Goal: Information Seeking & Learning: Learn about a topic

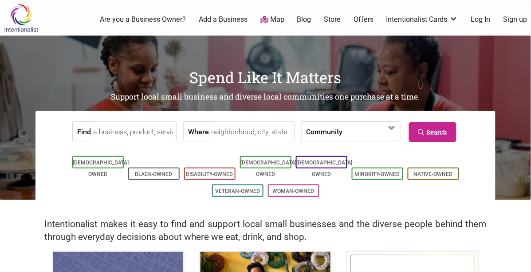
click at [494, 125] on div "Find Where Community [DEMOGRAPHIC_DATA]-Owned Black-Owned Disability-Owned Fami…" at bounding box center [266, 159] width 460 height 97
click at [440, 171] on link "Native-Owned" at bounding box center [433, 174] width 39 height 6
click at [234, 131] on input "Where" at bounding box center [251, 132] width 81 height 20
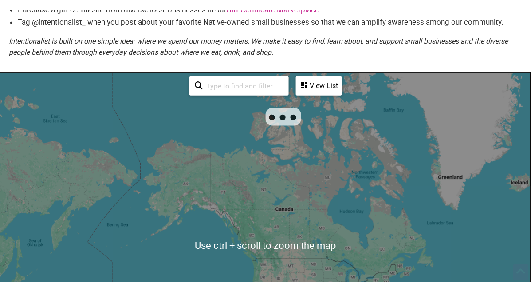
scroll to position [148, 0]
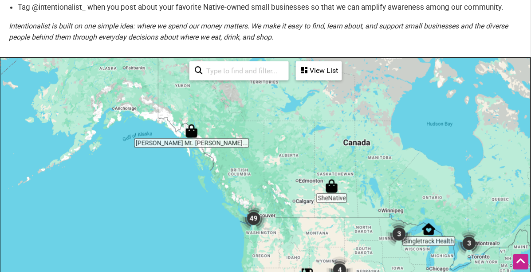
drag, startPoint x: 176, startPoint y: 150, endPoint x: 240, endPoint y: 157, distance: 63.8
click at [240, 157] on div "To navigate, press the arrow keys." at bounding box center [265, 230] width 530 height 345
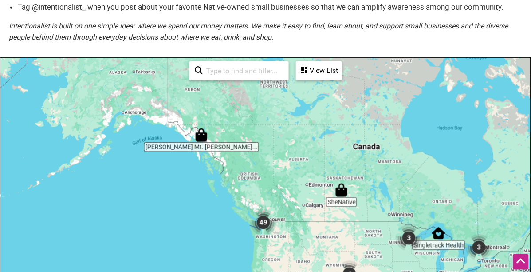
click at [203, 135] on img "Tripp's Mt. Juneau Trading Post" at bounding box center [201, 135] width 20 height 20
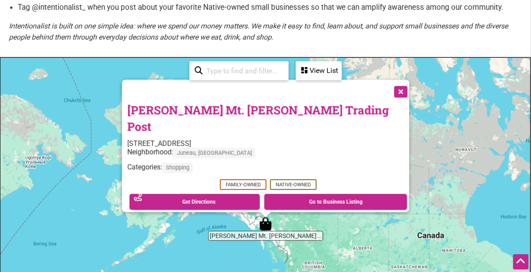
click at [389, 102] on button "Close" at bounding box center [400, 91] width 22 height 22
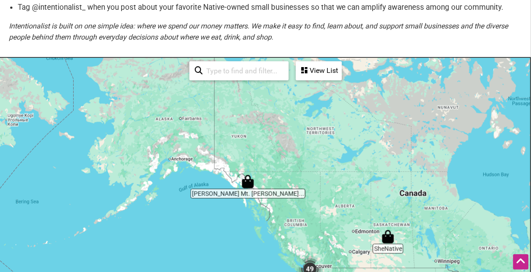
drag, startPoint x: 313, startPoint y: 243, endPoint x: 274, endPoint y: 169, distance: 83.8
click at [276, 170] on div "To navigate, press the arrow keys." at bounding box center [265, 230] width 530 height 345
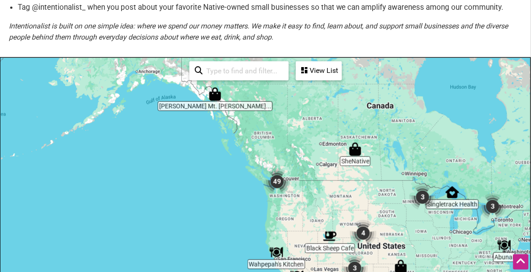
drag, startPoint x: 284, startPoint y: 242, endPoint x: 284, endPoint y: 207, distance: 35.5
click at [284, 207] on div "To navigate, press the arrow keys." at bounding box center [265, 230] width 530 height 345
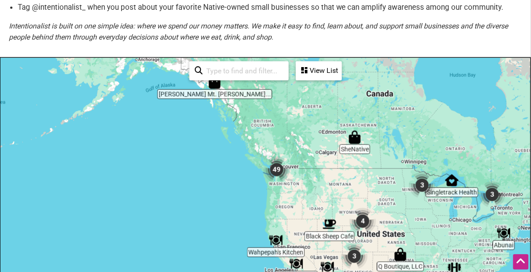
drag, startPoint x: 280, startPoint y: 171, endPoint x: 303, endPoint y: 203, distance: 39.4
click at [279, 171] on img "49" at bounding box center [277, 170] width 34 height 34
click at [275, 170] on img "49" at bounding box center [277, 170] width 34 height 34
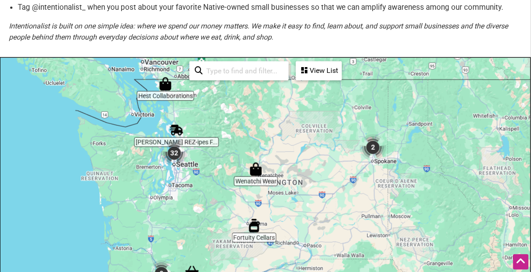
click at [178, 153] on img "32" at bounding box center [175, 153] width 34 height 34
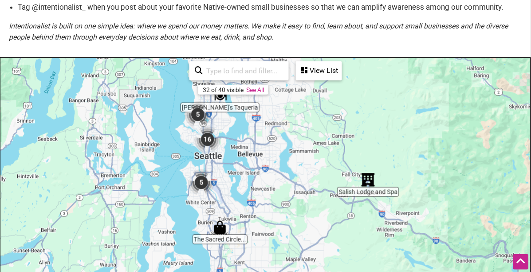
click at [202, 140] on img "16" at bounding box center [208, 139] width 34 height 34
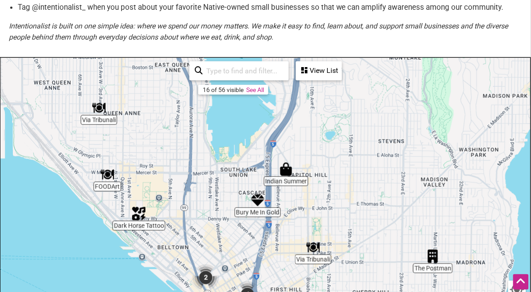
click at [425, 260] on img "The Postman" at bounding box center [433, 256] width 20 height 20
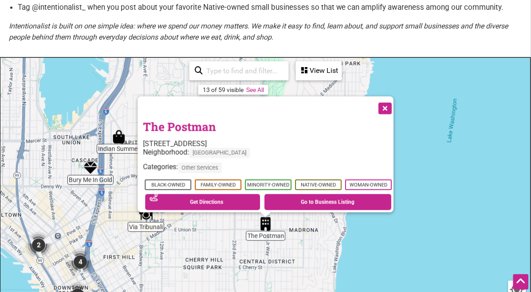
drag, startPoint x: 150, startPoint y: 221, endPoint x: 151, endPoint y: 225, distance: 5.1
click at [150, 222] on img "Via Tribunali" at bounding box center [146, 215] width 20 height 20
click at [146, 218] on img "Via Tribunali" at bounding box center [146, 215] width 20 height 20
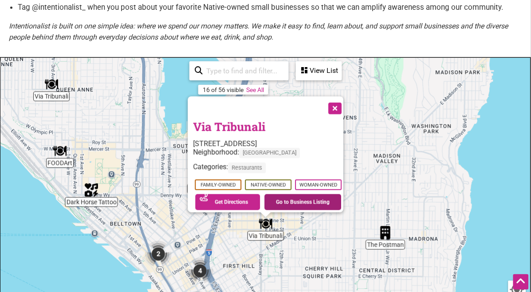
click at [311, 198] on link "Go to Business Listing" at bounding box center [303, 202] width 77 height 16
click at [336, 104] on button "Close" at bounding box center [334, 107] width 22 height 22
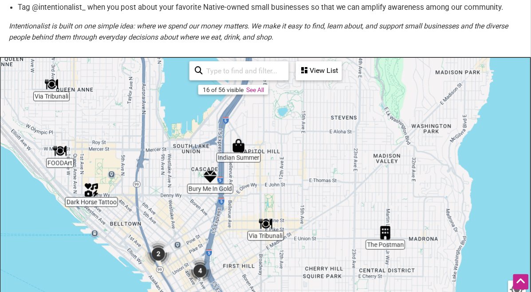
click at [200, 269] on img "4" at bounding box center [200, 271] width 34 height 34
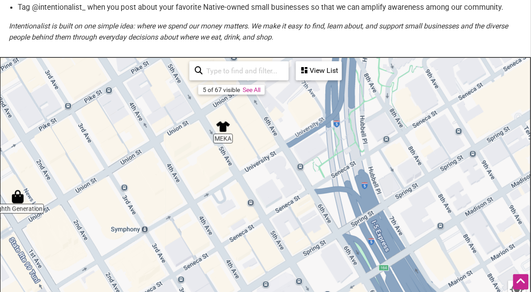
click at [226, 131] on img "MEKA" at bounding box center [223, 126] width 20 height 20
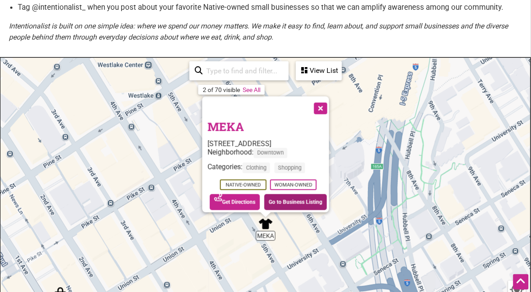
click at [290, 196] on link "Go to Business Listing" at bounding box center [296, 202] width 63 height 16
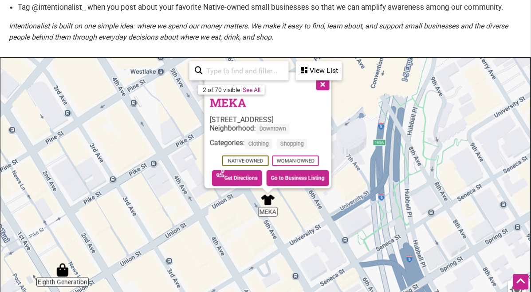
drag, startPoint x: 431, startPoint y: 156, endPoint x: 433, endPoint y: 149, distance: 7.0
click at [433, 149] on div "To navigate, press the arrow keys. MEKA 1322 5th Ave, Seattle, WA 98101 Neighbo…" at bounding box center [265, 230] width 530 height 345
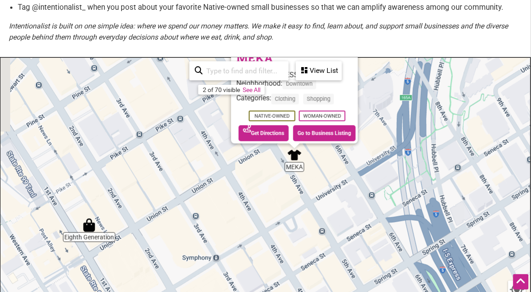
drag, startPoint x: 217, startPoint y: 246, endPoint x: 102, endPoint y: 215, distance: 118.5
click at [241, 180] on div "To navigate, press the arrow keys. MEKA 1322 5th Ave, Seattle, WA 98101 Neighbo…" at bounding box center [265, 230] width 530 height 345
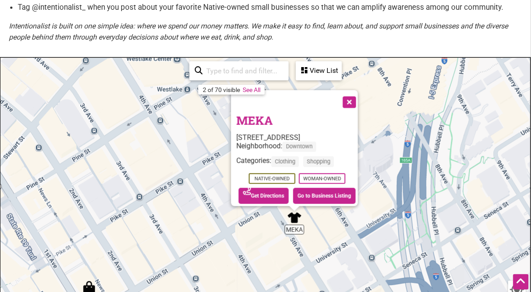
click at [346, 91] on button "Close" at bounding box center [349, 101] width 22 height 22
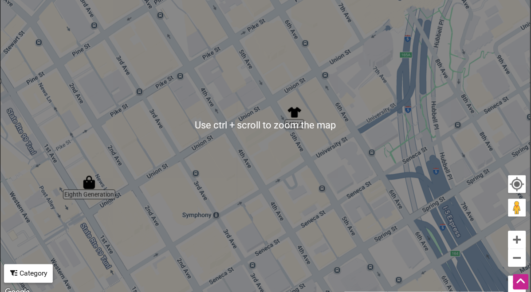
scroll to position [296, 0]
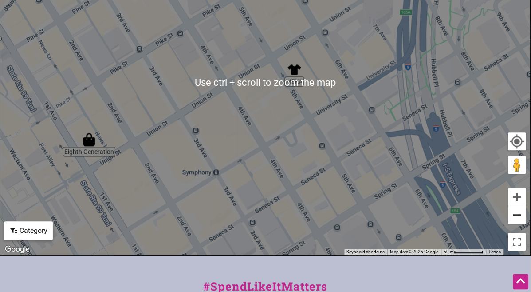
click at [513, 213] on button "Zoom out" at bounding box center [518, 215] width 18 height 18
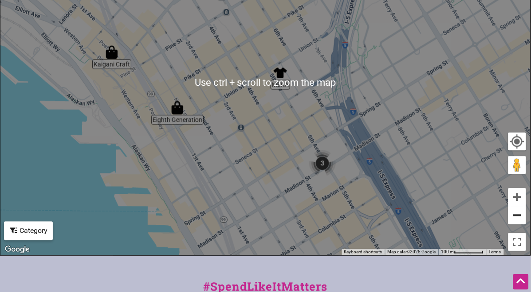
click at [513, 213] on button "Zoom out" at bounding box center [518, 215] width 18 height 18
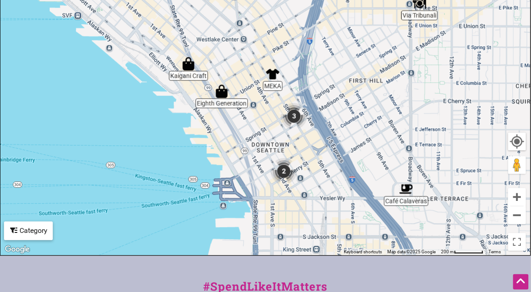
click at [294, 116] on img "3" at bounding box center [294, 116] width 34 height 34
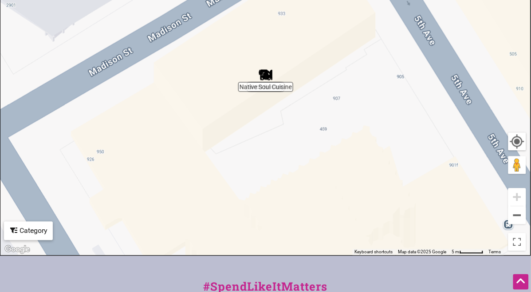
click at [267, 79] on img "Native Soul Cuisine" at bounding box center [266, 75] width 20 height 20
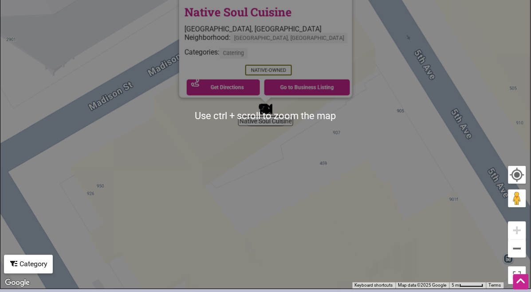
scroll to position [246, 0]
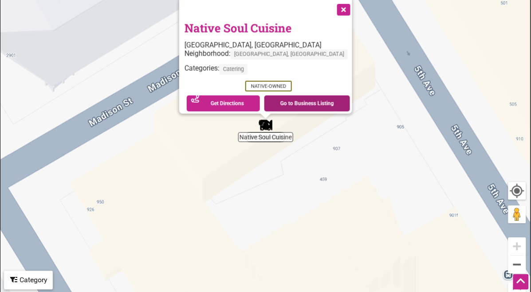
click at [291, 103] on link "Go to Business Listing" at bounding box center [308, 103] width 86 height 16
click at [522, 267] on button "Zoom out" at bounding box center [518, 265] width 18 height 18
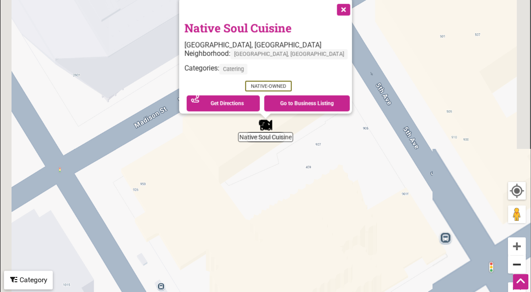
click at [522, 267] on button "Zoom out" at bounding box center [518, 265] width 18 height 18
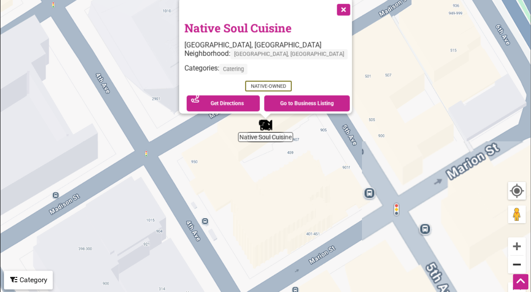
click at [522, 267] on button "Zoom out" at bounding box center [518, 265] width 18 height 18
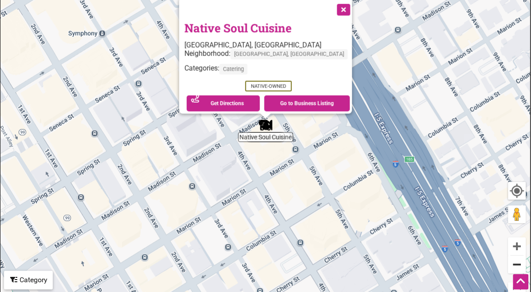
click at [522, 267] on button "Zoom out" at bounding box center [518, 265] width 18 height 18
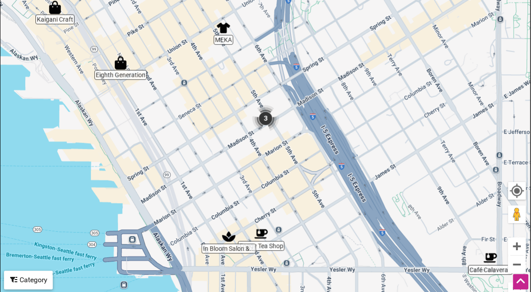
click at [269, 118] on img "3" at bounding box center [266, 119] width 34 height 34
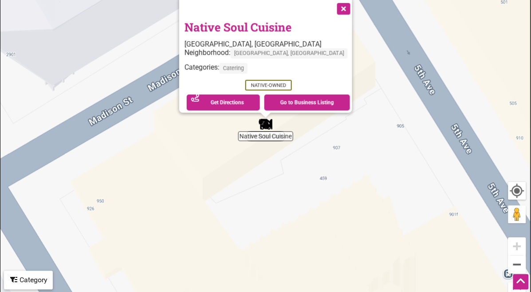
click at [267, 124] on img "Native Soul Cuisine" at bounding box center [266, 124] width 20 height 20
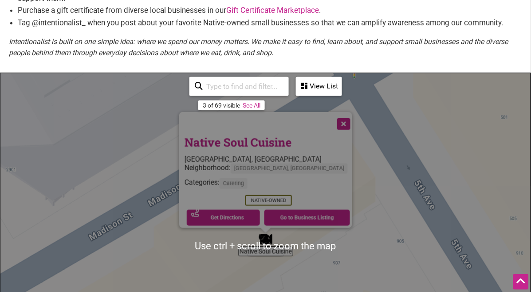
scroll to position [148, 0]
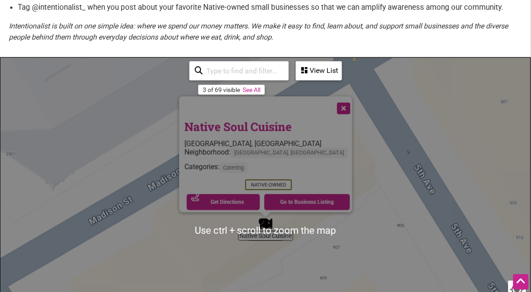
click at [385, 185] on div "To navigate, press the arrow keys. Native Soul Cuisine Seattle, WA Neighborhood…" at bounding box center [265, 230] width 530 height 345
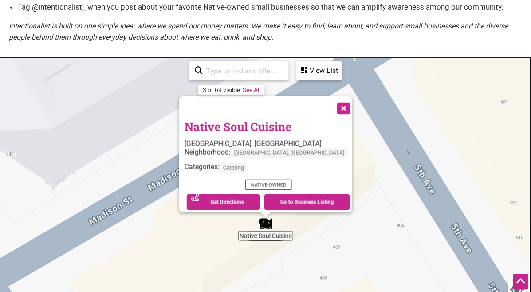
click at [332, 103] on button "Close" at bounding box center [343, 107] width 22 height 22
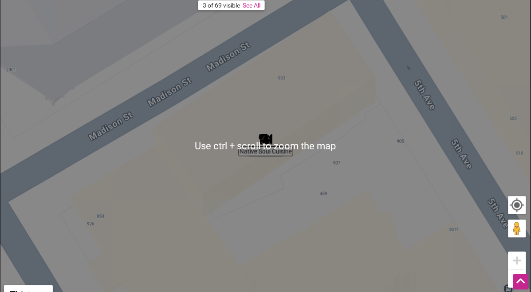
scroll to position [246, 0]
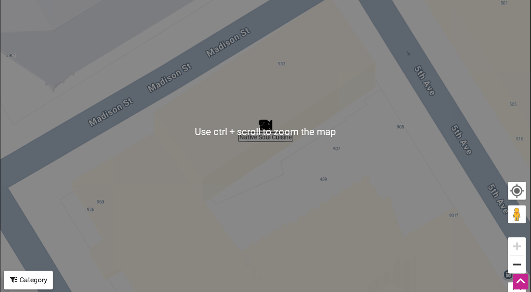
click at [517, 268] on button "Zoom out" at bounding box center [518, 265] width 18 height 18
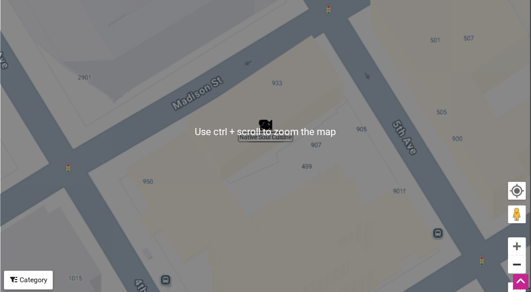
click at [517, 268] on button "Zoom out" at bounding box center [518, 265] width 18 height 18
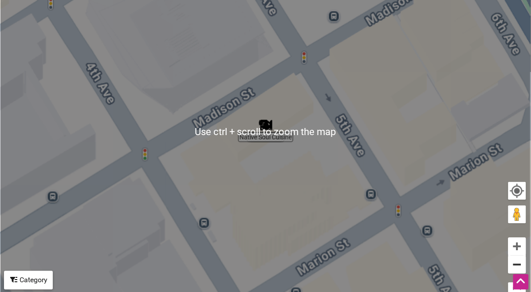
click at [517, 268] on button "Zoom out" at bounding box center [518, 265] width 18 height 18
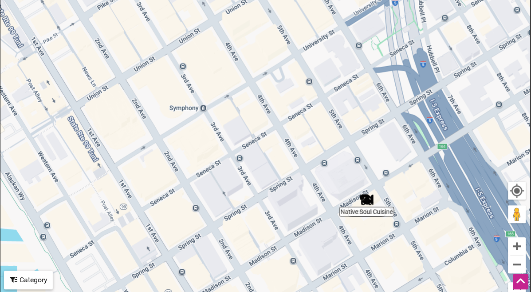
drag, startPoint x: 170, startPoint y: 101, endPoint x: 272, endPoint y: 178, distance: 128.0
click at [272, 178] on div "To navigate, press the arrow keys." at bounding box center [265, 131] width 530 height 345
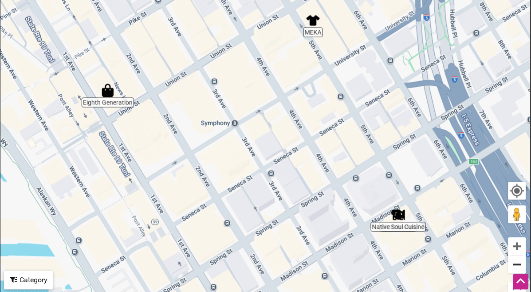
click at [517, 265] on button "Zoom out" at bounding box center [518, 265] width 18 height 18
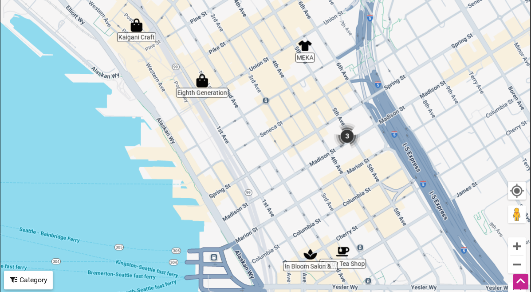
drag, startPoint x: 308, startPoint y: 149, endPoint x: 327, endPoint y: 120, distance: 34.0
click at [327, 120] on div "To navigate, press the arrow keys." at bounding box center [265, 131] width 530 height 345
drag, startPoint x: 416, startPoint y: 240, endPoint x: 377, endPoint y: 197, distance: 57.8
click at [377, 197] on div "To navigate, press the arrow keys." at bounding box center [265, 131] width 530 height 345
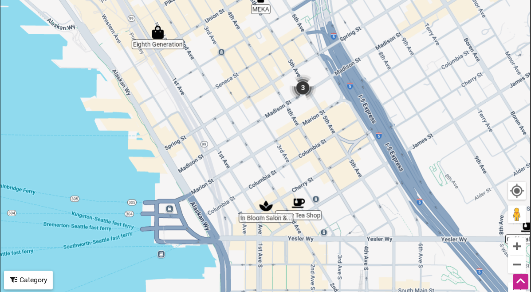
click at [300, 208] on img "Foggy Tea Shop" at bounding box center [298, 203] width 20 height 20
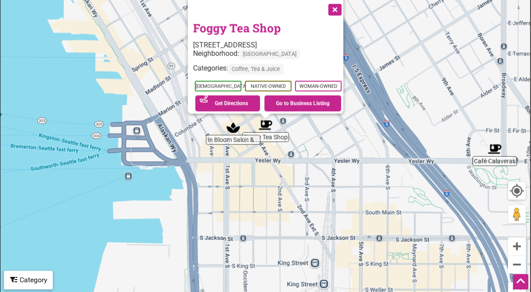
click at [272, 134] on img "Foggy Tea Shop" at bounding box center [266, 125] width 20 height 20
click at [274, 101] on link "Go to Business Listing" at bounding box center [303, 103] width 77 height 16
click at [336, 11] on button "Close" at bounding box center [334, 9] width 22 height 22
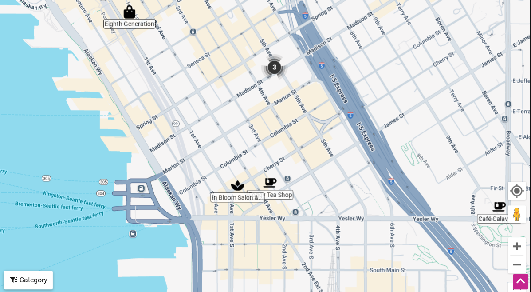
drag, startPoint x: 263, startPoint y: 69, endPoint x: 267, endPoint y: 86, distance: 17.2
click at [267, 86] on div "To navigate, press the arrow keys." at bounding box center [265, 131] width 530 height 345
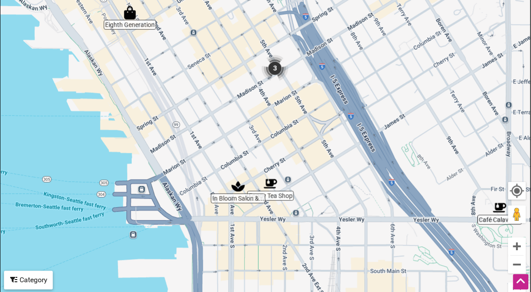
click at [274, 67] on img "3" at bounding box center [275, 68] width 34 height 34
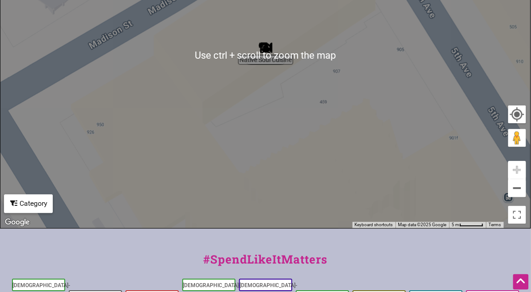
scroll to position [322, 0]
click at [515, 187] on button "Zoom out" at bounding box center [518, 189] width 18 height 18
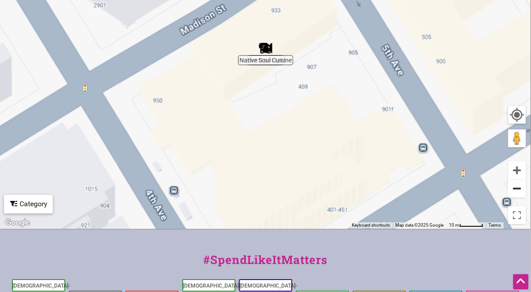
click at [515, 185] on button "Zoom out" at bounding box center [518, 189] width 18 height 18
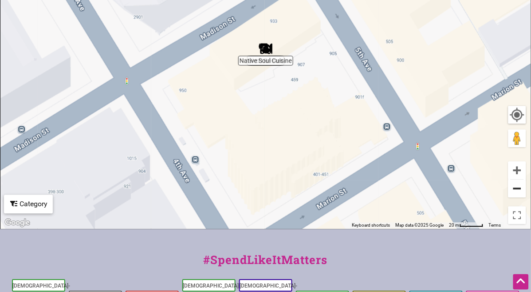
click at [515, 185] on button "Zoom out" at bounding box center [518, 189] width 18 height 18
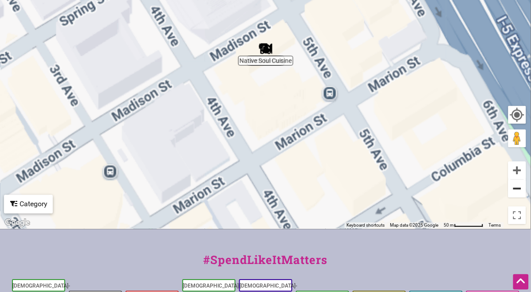
click at [515, 185] on button "Zoom out" at bounding box center [518, 189] width 18 height 18
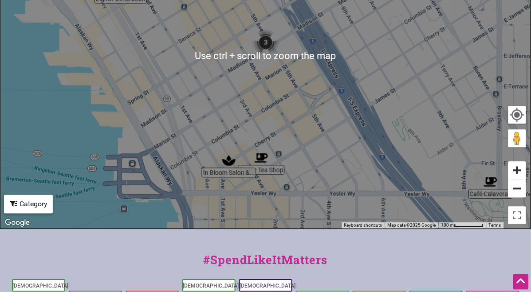
scroll to position [273, 0]
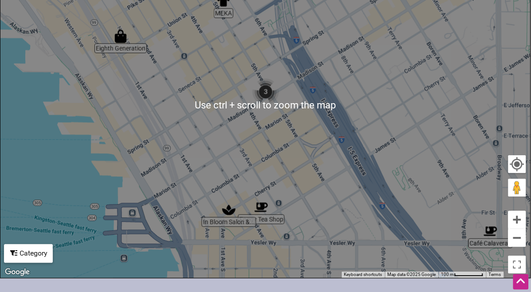
click at [487, 233] on img "Café Calaveras" at bounding box center [491, 231] width 20 height 20
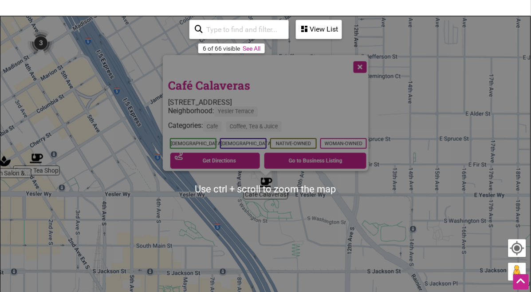
scroll to position [174, 0]
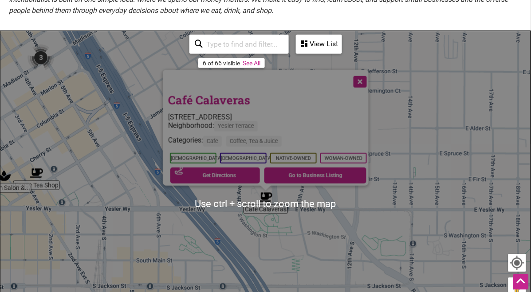
click at [316, 113] on div "860 Yesler Wy, Seattle, WA 98104" at bounding box center [268, 117] width 201 height 8
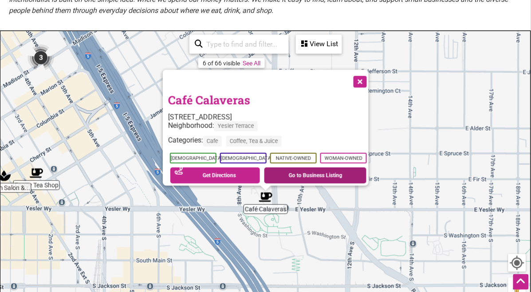
click at [311, 173] on link "Go to Business Listing" at bounding box center [316, 175] width 102 height 16
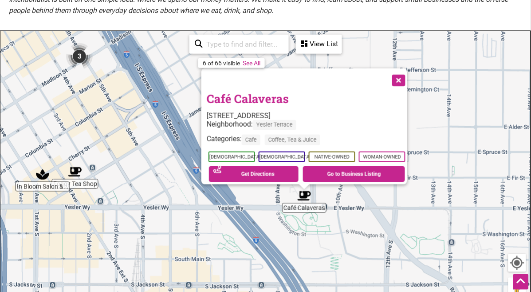
drag, startPoint x: 100, startPoint y: 135, endPoint x: 158, endPoint y: 133, distance: 57.7
click at [158, 133] on div "To navigate, press the arrow keys. Café Calaveras 860 Yesler Wy, Seattle, WA 98…" at bounding box center [265, 203] width 530 height 345
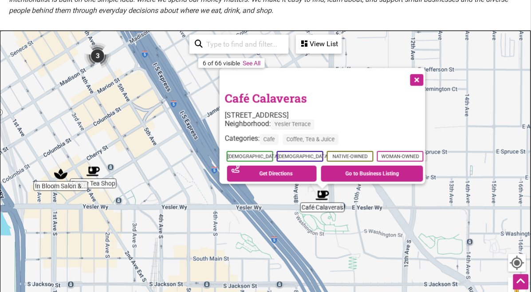
click at [423, 77] on button "Close" at bounding box center [416, 79] width 22 height 22
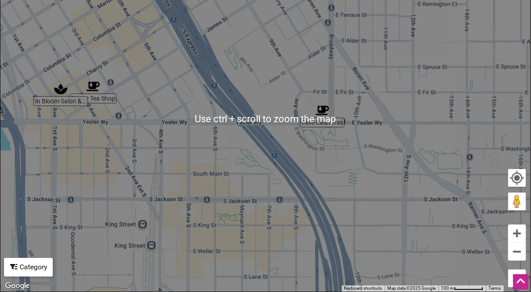
scroll to position [273, 0]
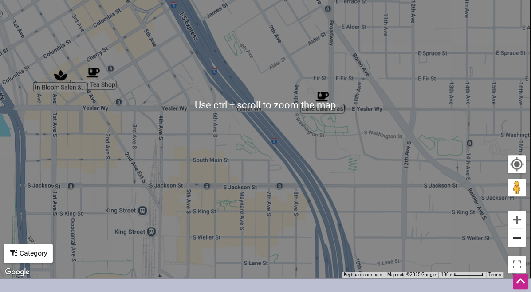
click at [513, 245] on button "Zoom out" at bounding box center [518, 238] width 18 height 18
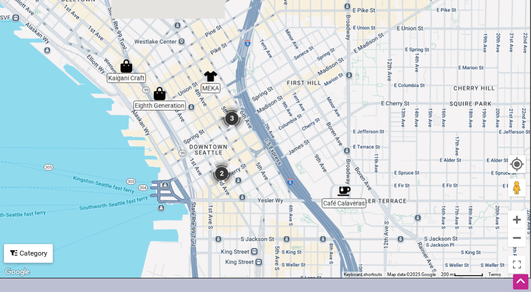
drag, startPoint x: 278, startPoint y: 73, endPoint x: 328, endPoint y: 170, distance: 108.6
click at [328, 170] on div "To navigate, press the arrow keys." at bounding box center [265, 105] width 530 height 345
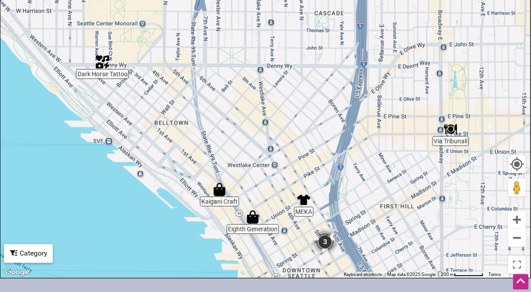
drag, startPoint x: 232, startPoint y: 74, endPoint x: 330, endPoint y: 208, distance: 165.7
click at [330, 208] on div "To navigate, press the arrow keys." at bounding box center [265, 105] width 530 height 345
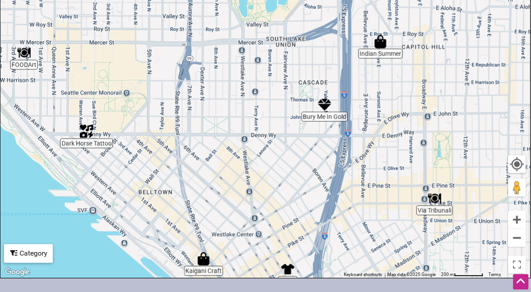
drag, startPoint x: 181, startPoint y: 107, endPoint x: 162, endPoint y: 176, distance: 71.3
click at [162, 176] on div "To navigate, press the arrow keys." at bounding box center [265, 105] width 530 height 345
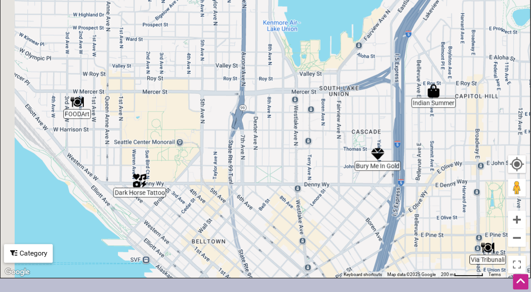
drag, startPoint x: 143, startPoint y: 81, endPoint x: 222, endPoint y: 143, distance: 99.9
click at [222, 143] on div "To navigate, press the arrow keys." at bounding box center [265, 105] width 530 height 345
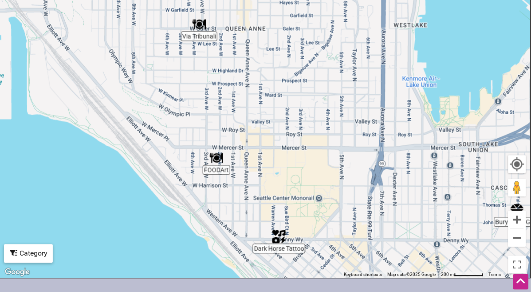
drag, startPoint x: 320, startPoint y: 146, endPoint x: 458, endPoint y: 183, distance: 143.0
click at [458, 183] on div "To navigate, press the arrow keys." at bounding box center [265, 105] width 530 height 345
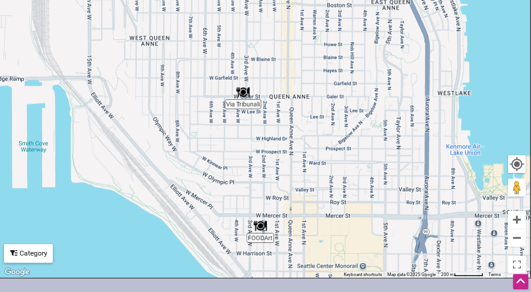
drag, startPoint x: 265, startPoint y: 98, endPoint x: 309, endPoint y: 239, distance: 147.9
click at [309, 241] on div "To navigate, press the arrow keys." at bounding box center [265, 105] width 530 height 345
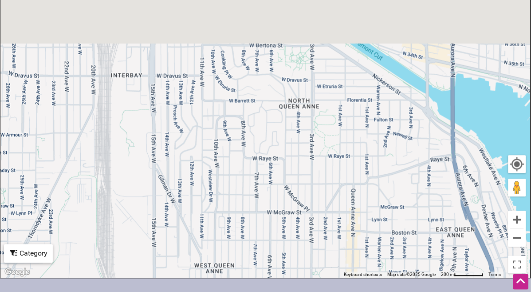
drag, startPoint x: 287, startPoint y: 102, endPoint x: 325, endPoint y: 252, distance: 154.4
click at [325, 252] on div "To navigate, press the arrow keys." at bounding box center [265, 105] width 530 height 345
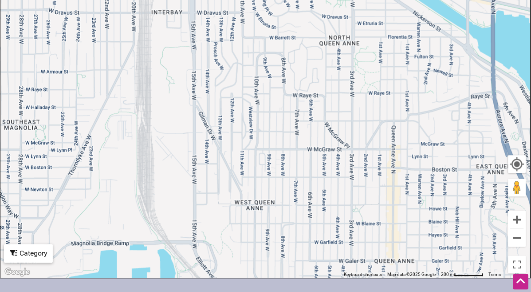
drag, startPoint x: 295, startPoint y: 161, endPoint x: 329, endPoint y: 95, distance: 75.0
click at [334, 81] on div "To navigate, press the arrow keys." at bounding box center [265, 105] width 530 height 345
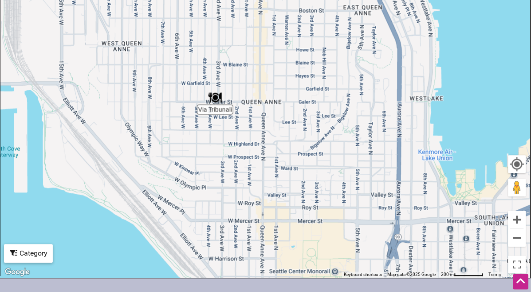
drag, startPoint x: 349, startPoint y: 163, endPoint x: 211, endPoint y: 55, distance: 175.2
click at [211, 55] on div "To navigate, press the arrow keys." at bounding box center [265, 105] width 530 height 345
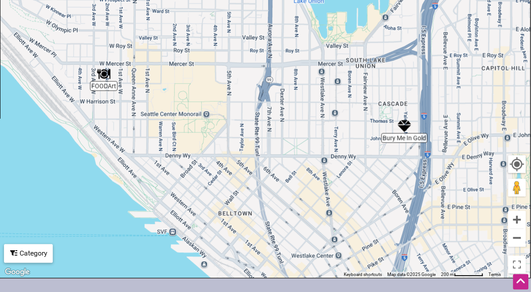
drag, startPoint x: 291, startPoint y: 170, endPoint x: 201, endPoint y: 24, distance: 171.2
click at [201, 24] on div "To navigate, press the arrow keys." at bounding box center [265, 105] width 530 height 345
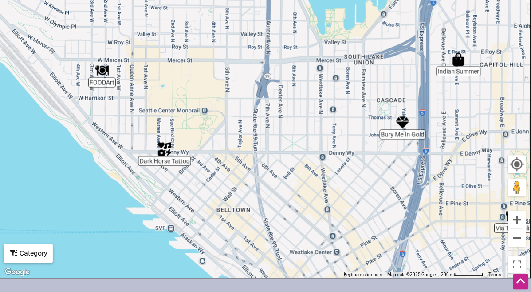
click at [104, 77] on img "FOODArt" at bounding box center [102, 70] width 20 height 20
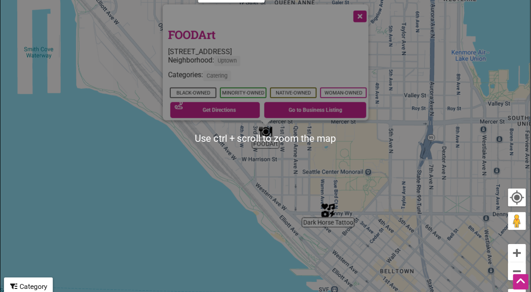
scroll to position [224, 0]
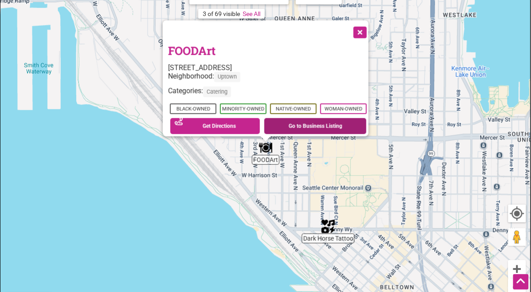
click at [300, 124] on link "Go to Business Listing" at bounding box center [316, 126] width 102 height 16
click at [364, 20] on button "Close" at bounding box center [359, 31] width 22 height 22
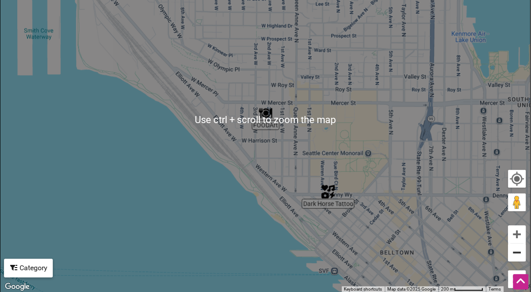
scroll to position [273, 0]
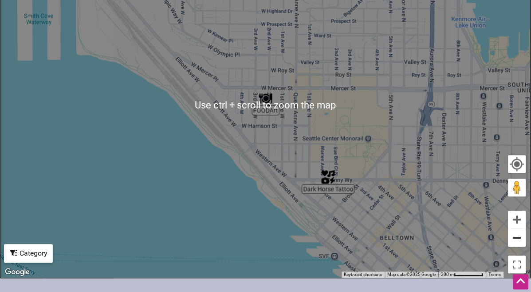
click at [523, 244] on button "Zoom out" at bounding box center [518, 238] width 18 height 18
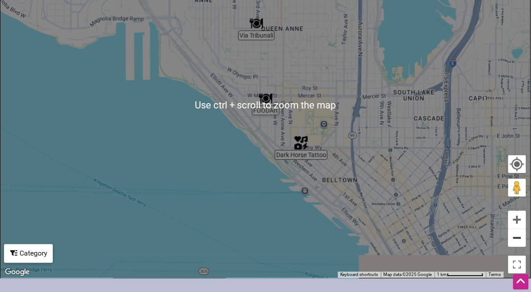
click at [523, 244] on button "Zoom out" at bounding box center [518, 238] width 18 height 18
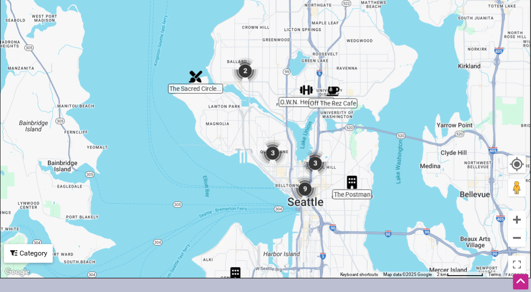
drag, startPoint x: 330, startPoint y: 94, endPoint x: 334, endPoint y: 125, distance: 31.8
click at [340, 162] on div "To navigate, press the arrow keys." at bounding box center [265, 105] width 530 height 345
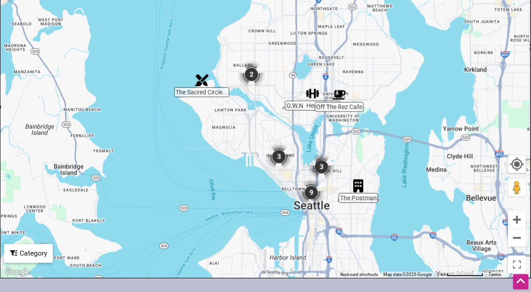
click at [243, 72] on img "2" at bounding box center [252, 75] width 34 height 34
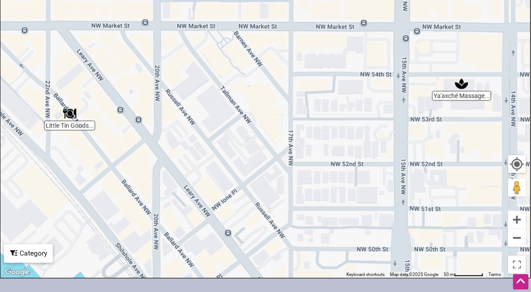
click at [294, 154] on div "To navigate, press the arrow keys." at bounding box center [265, 105] width 530 height 345
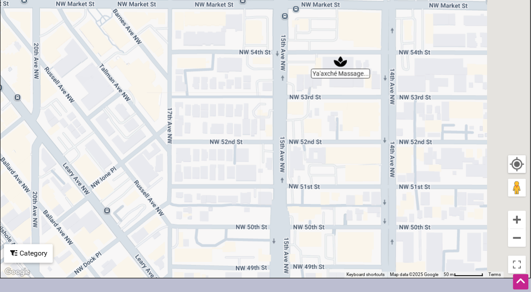
drag, startPoint x: 243, startPoint y: 141, endPoint x: 322, endPoint y: 166, distance: 83.5
click at [237, 141] on div "To navigate, press the arrow keys." at bounding box center [265, 105] width 530 height 345
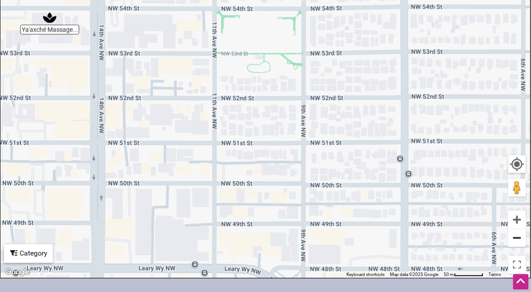
click at [522, 241] on button "Zoom out" at bounding box center [518, 238] width 18 height 18
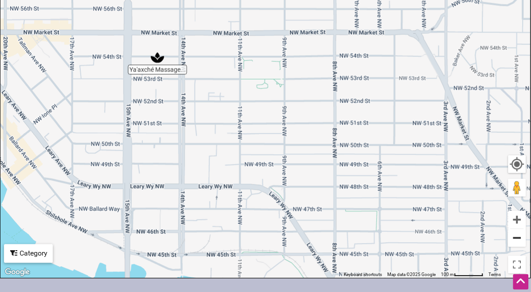
click at [522, 241] on button "Zoom out" at bounding box center [518, 238] width 18 height 18
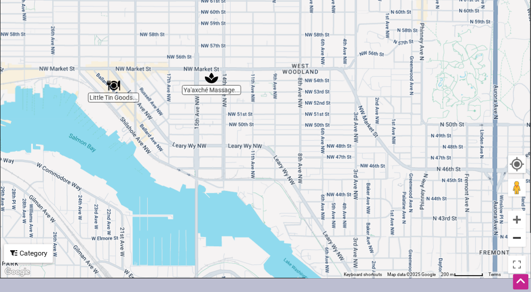
click at [522, 241] on button "Zoom out" at bounding box center [518, 238] width 18 height 18
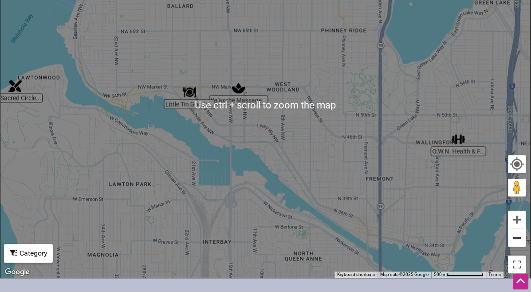
click at [517, 243] on button "Zoom out" at bounding box center [518, 238] width 18 height 18
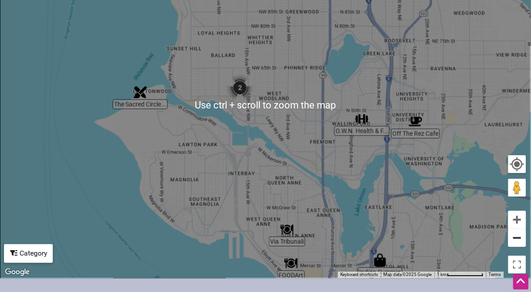
click at [517, 243] on button "Zoom out" at bounding box center [518, 238] width 18 height 18
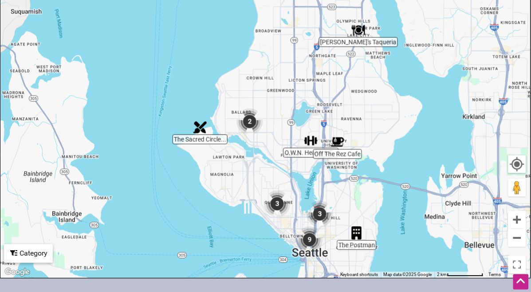
drag, startPoint x: 425, startPoint y: 107, endPoint x: 422, endPoint y: 141, distance: 34.3
click at [422, 141] on div "To navigate, press the arrow keys." at bounding box center [265, 105] width 530 height 345
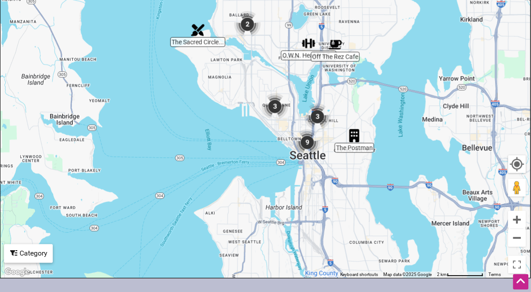
drag, startPoint x: 407, startPoint y: 242, endPoint x: 396, endPoint y: 112, distance: 130.0
click at [396, 112] on div "To navigate, press the arrow keys." at bounding box center [265, 105] width 530 height 345
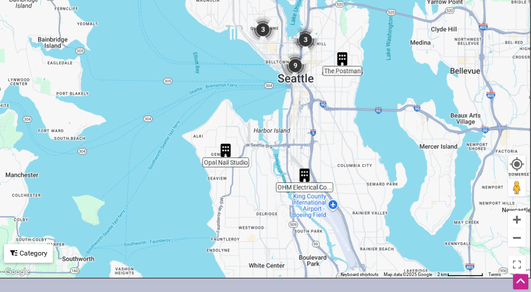
drag, startPoint x: 371, startPoint y: 191, endPoint x: 368, endPoint y: 135, distance: 55.5
click at [368, 135] on div "To navigate, press the arrow keys." at bounding box center [265, 105] width 530 height 345
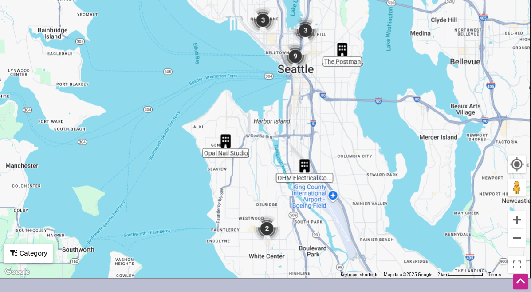
click at [219, 145] on img "Opal Nail Studio" at bounding box center [226, 141] width 20 height 20
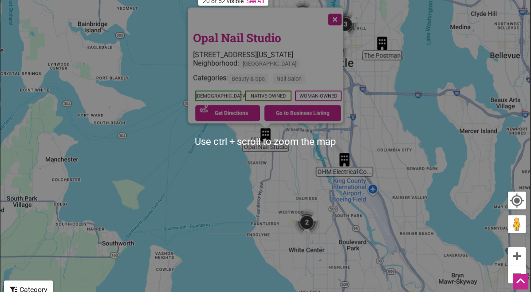
scroll to position [224, 0]
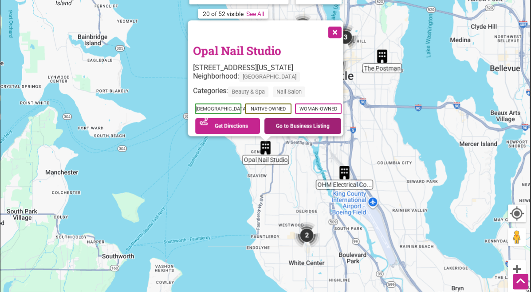
click at [296, 125] on link "Go to Business Listing" at bounding box center [303, 126] width 77 height 16
click at [336, 25] on button "Close" at bounding box center [334, 31] width 22 height 22
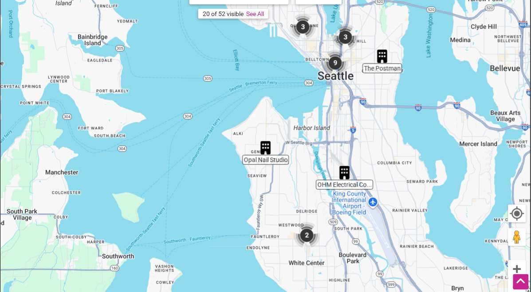
click at [304, 231] on img "2" at bounding box center [307, 235] width 34 height 34
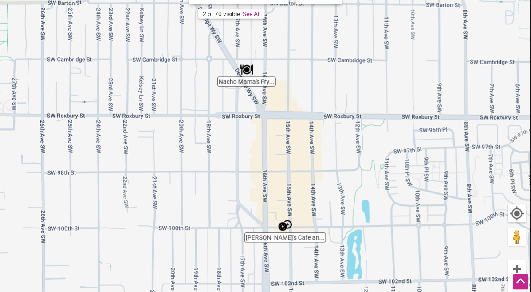
click at [245, 74] on img "Nacho Mama's Fry Bread Cafe" at bounding box center [247, 69] width 20 height 20
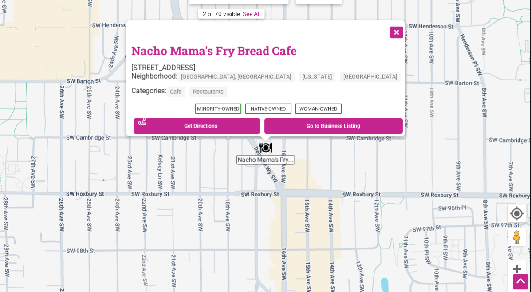
click at [385, 32] on button "Close" at bounding box center [396, 31] width 22 height 22
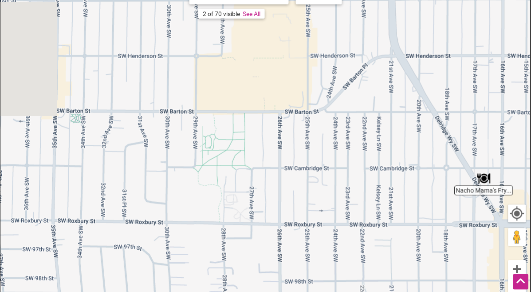
drag, startPoint x: 259, startPoint y: 121, endPoint x: 481, endPoint y: 151, distance: 223.6
click at [481, 151] on div "To navigate, press the arrow keys." at bounding box center [265, 154] width 530 height 345
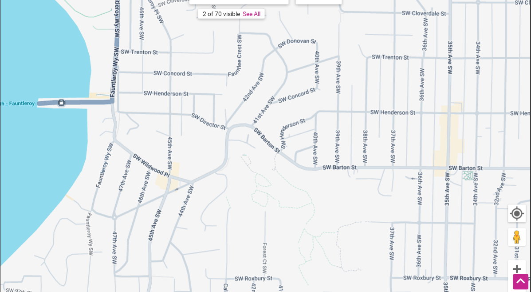
drag, startPoint x: 384, startPoint y: 150, endPoint x: 217, endPoint y: 120, distance: 169.0
click at [218, 121] on div "To navigate, press the arrow keys." at bounding box center [265, 154] width 530 height 345
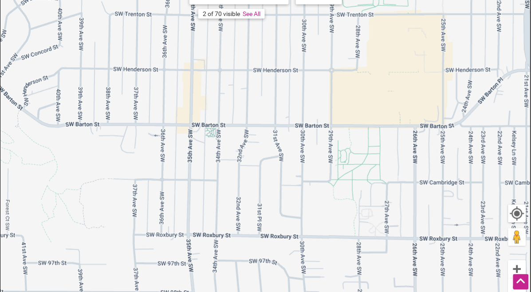
drag, startPoint x: 471, startPoint y: 174, endPoint x: 378, endPoint y: 159, distance: 94.4
click at [378, 159] on div "To navigate, press the arrow keys." at bounding box center [265, 154] width 530 height 345
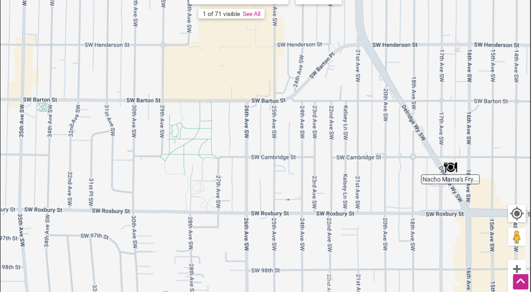
click at [509, 271] on button "Zoom out" at bounding box center [518, 287] width 18 height 18
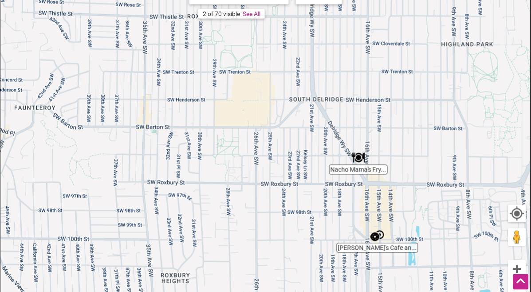
click at [381, 231] on img "Patrick's Cafe and Bakery" at bounding box center [377, 235] width 20 height 20
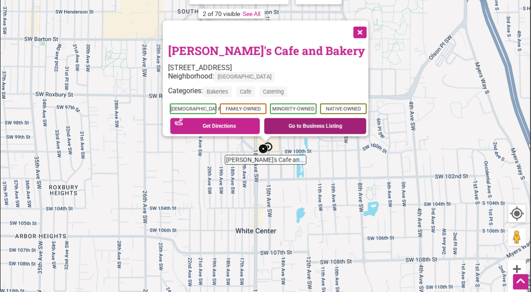
click at [303, 123] on link "Go to Business Listing" at bounding box center [316, 126] width 102 height 16
click at [370, 32] on button "Close" at bounding box center [359, 31] width 22 height 22
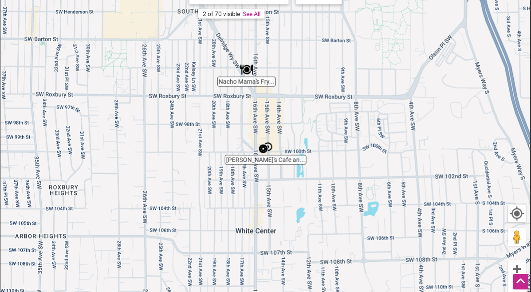
click at [511, 271] on button "Zoom out" at bounding box center [518, 287] width 18 height 18
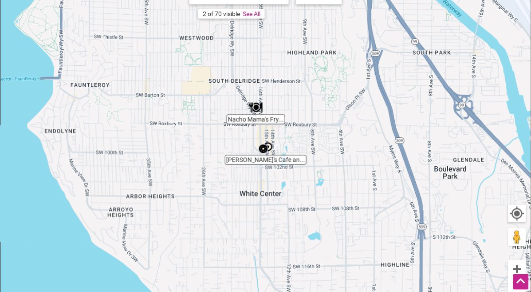
click at [511, 271] on button "Zoom out" at bounding box center [518, 287] width 18 height 18
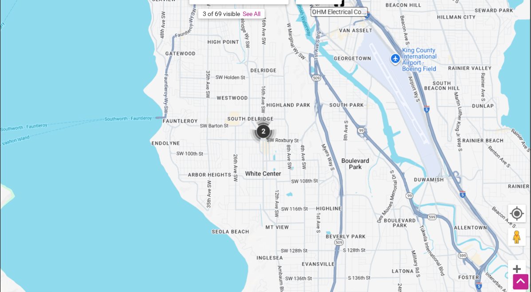
click at [511, 271] on button "Zoom out" at bounding box center [518, 287] width 18 height 18
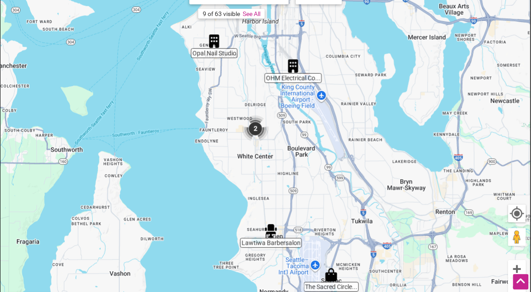
drag, startPoint x: 427, startPoint y: 152, endPoint x: 405, endPoint y: 118, distance: 41.4
click at [405, 118] on div "To navigate, press the arrow keys." at bounding box center [265, 154] width 530 height 345
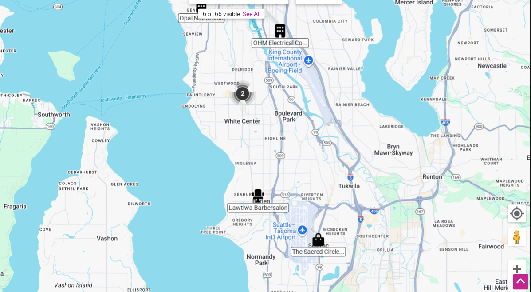
drag, startPoint x: 342, startPoint y: 225, endPoint x: 351, endPoint y: 169, distance: 56.2
click at [351, 169] on div "To navigate, press the arrow keys." at bounding box center [265, 154] width 530 height 345
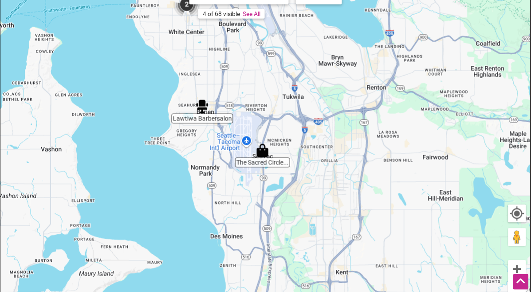
drag, startPoint x: 403, startPoint y: 166, endPoint x: 336, endPoint y: 136, distance: 73.5
click at [336, 136] on div "To navigate, press the arrow keys." at bounding box center [265, 154] width 530 height 345
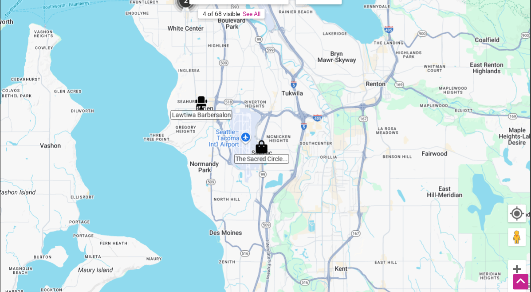
drag, startPoint x: 434, startPoint y: 229, endPoint x: 435, endPoint y: 237, distance: 7.6
click at [435, 237] on div "To navigate, press the arrow keys." at bounding box center [265, 154] width 530 height 345
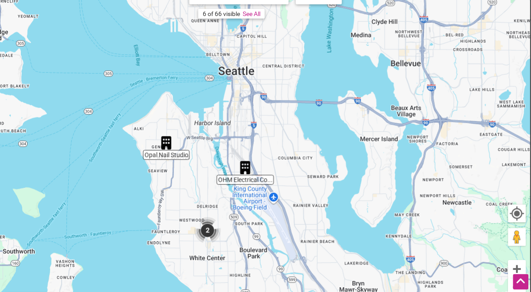
drag, startPoint x: 369, startPoint y: 91, endPoint x: 378, endPoint y: 238, distance: 148.0
click at [378, 238] on div "To navigate, press the arrow keys." at bounding box center [265, 154] width 530 height 345
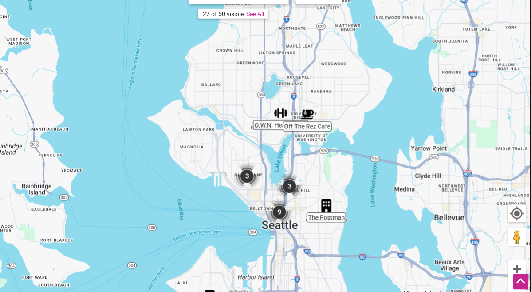
drag, startPoint x: 282, startPoint y: 110, endPoint x: 321, endPoint y: 234, distance: 130.1
click at [321, 237] on div "To navigate, press the arrow keys." at bounding box center [265, 154] width 530 height 345
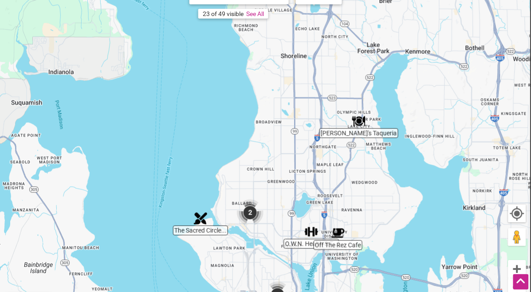
drag, startPoint x: 405, startPoint y: 128, endPoint x: 433, endPoint y: 246, distance: 121.9
click at [433, 246] on div "To navigate, press the arrow keys." at bounding box center [265, 154] width 530 height 345
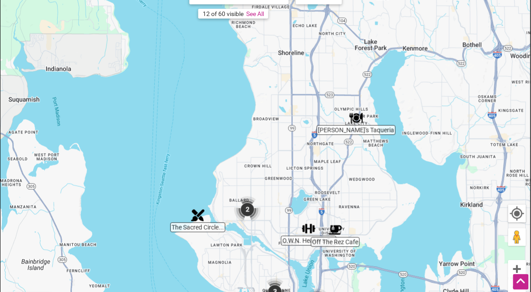
click at [356, 120] on img "José's Taqueria" at bounding box center [356, 118] width 20 height 20
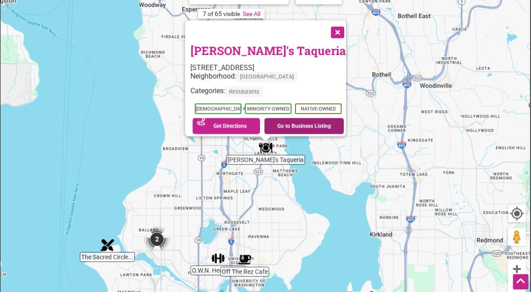
click at [283, 120] on link "Go to Business Listing" at bounding box center [305, 126] width 80 height 16
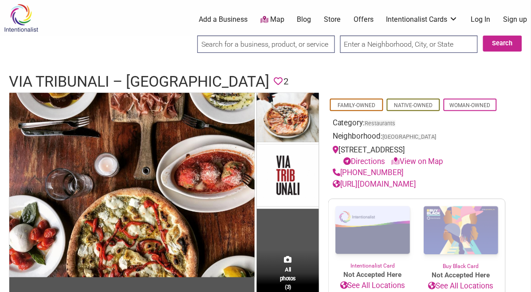
click at [142, 61] on div at bounding box center [265, 63] width 531 height 9
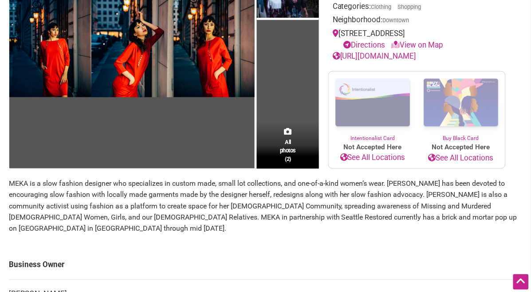
scroll to position [99, 0]
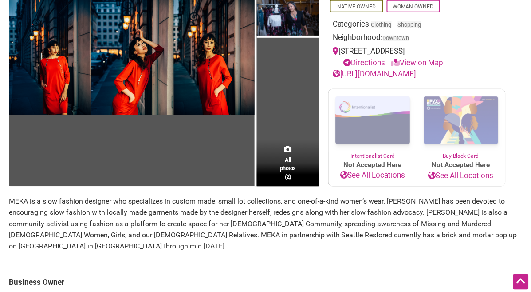
click at [286, 232] on p "MEKA is a slow fashion designer who specializes in custom made, small lot colle…" at bounding box center [265, 223] width 513 height 57
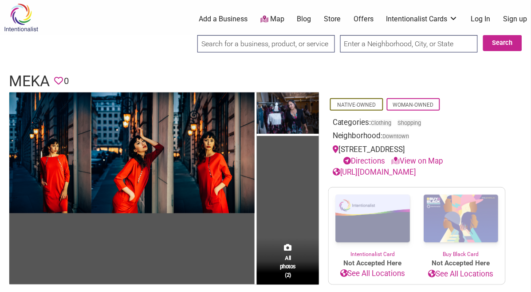
scroll to position [0, 0]
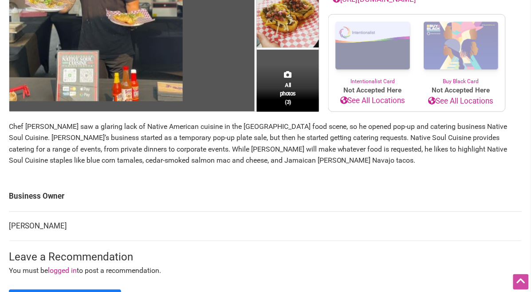
scroll to position [246, 0]
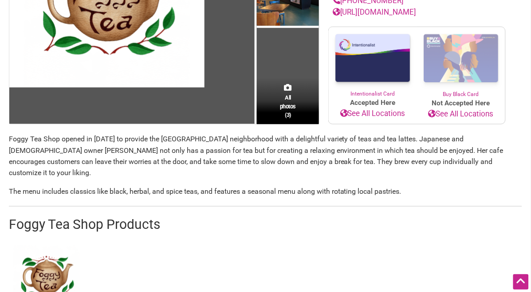
scroll to position [148, 0]
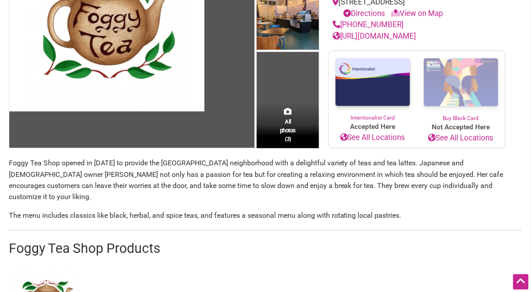
click at [271, 166] on p "Foggy Tea Shop opened in 2023 to provide the Pioneer Square neighborhood with a…" at bounding box center [265, 179] width 513 height 45
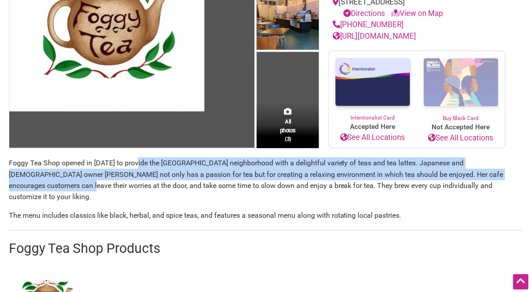
drag, startPoint x: 138, startPoint y: 164, endPoint x: 515, endPoint y: 171, distance: 377.7
click at [515, 171] on p "Foggy Tea Shop opened in 2023 to provide the Pioneer Square neighborhood with a…" at bounding box center [265, 179] width 513 height 45
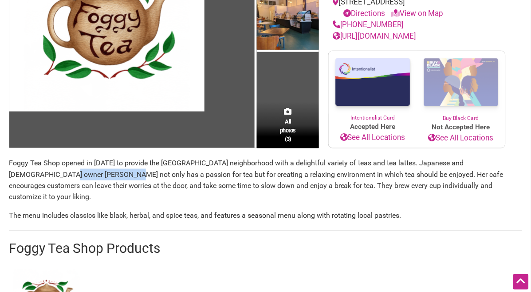
drag, startPoint x: 10, startPoint y: 175, endPoint x: 67, endPoint y: 178, distance: 56.9
click at [67, 178] on p "Foggy Tea Shop opened in 2023 to provide the Pioneer Square neighborhood with a…" at bounding box center [265, 179] width 513 height 45
copy p "Michelle Ishimitsu"
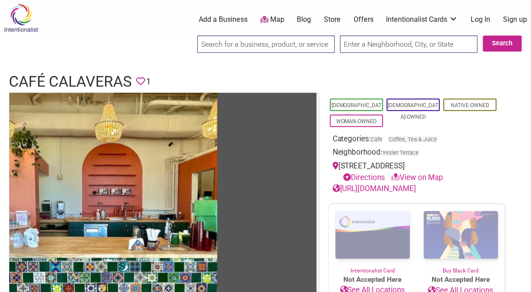
click at [145, 64] on div at bounding box center [265, 63] width 531 height 9
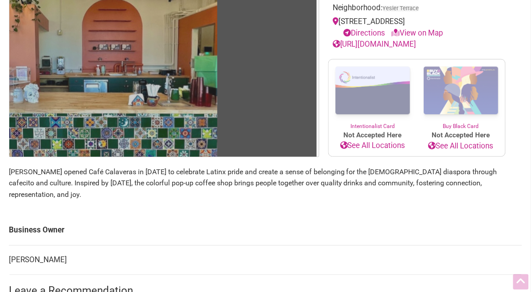
scroll to position [148, 0]
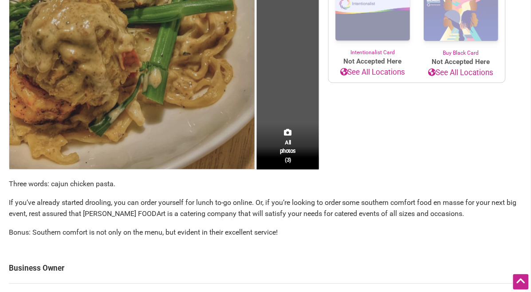
scroll to position [246, 0]
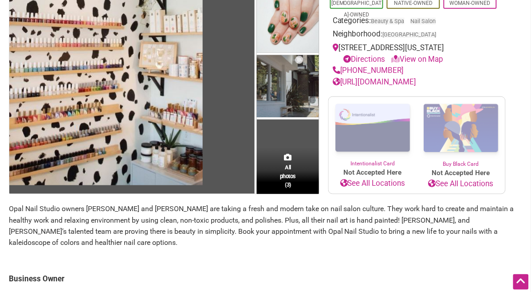
scroll to position [99, 0]
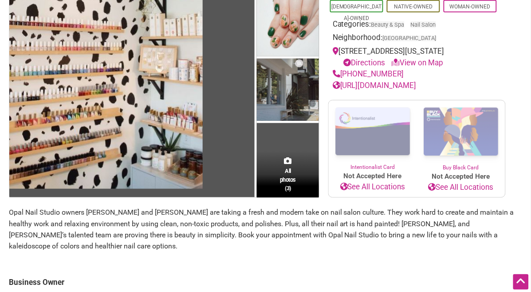
click at [388, 254] on section "Opal Nail Studio owners [PERSON_NAME] and [PERSON_NAME] are taking a fresh and …" at bounding box center [265, 232] width 513 height 52
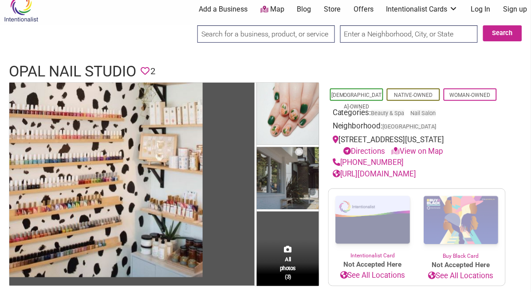
scroll to position [0, 0]
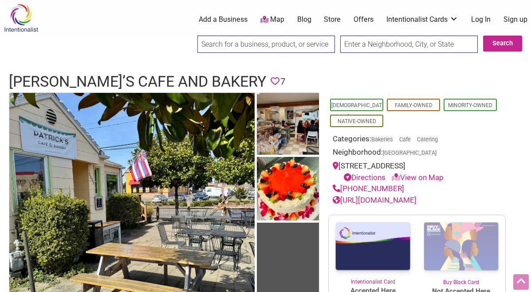
scroll to position [246, 0]
